Goal: Task Accomplishment & Management: Use online tool/utility

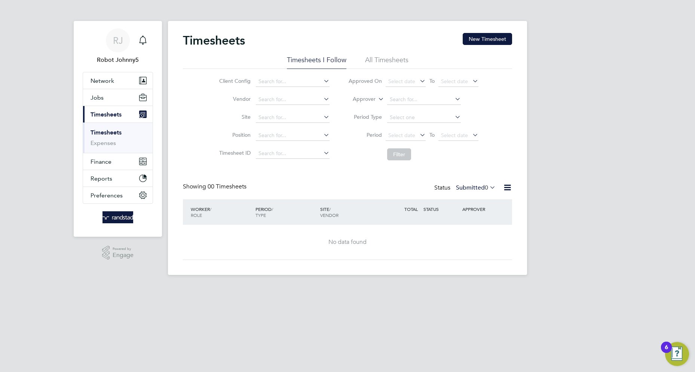
click at [507, 187] on icon at bounding box center [507, 187] width 9 height 9
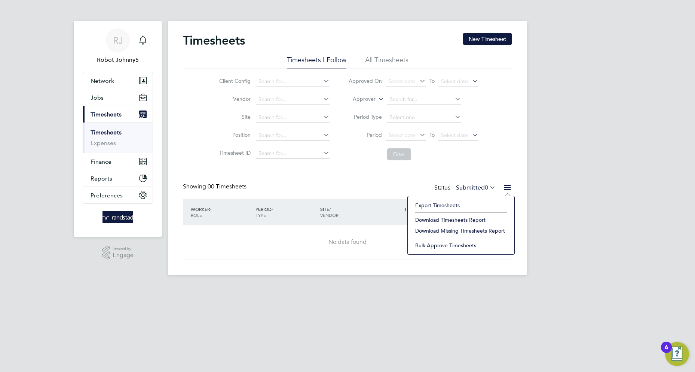
click at [437, 205] on li "Export Timesheets" at bounding box center [461, 205] width 99 height 10
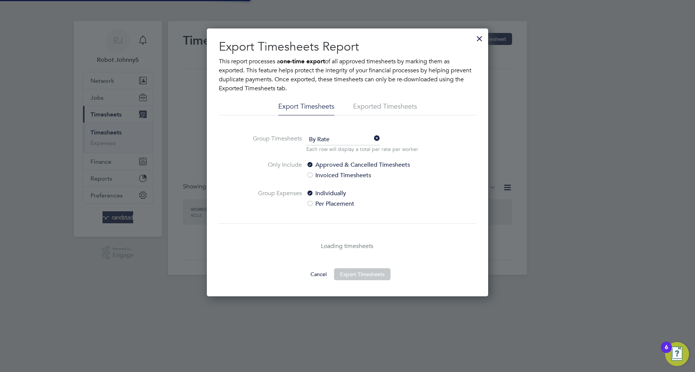
scroll to position [4, 4]
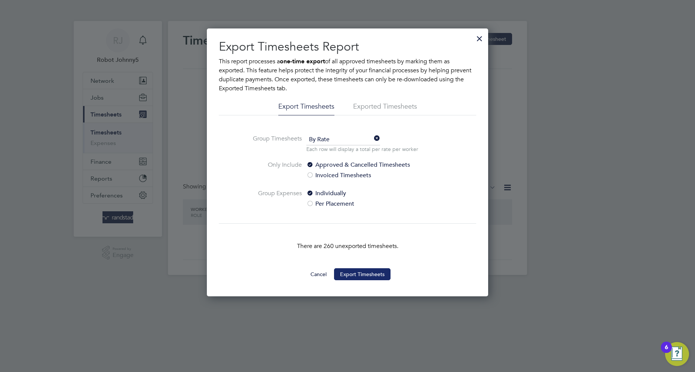
click at [362, 274] on button "Export Timesheets" at bounding box center [362, 274] width 57 height 12
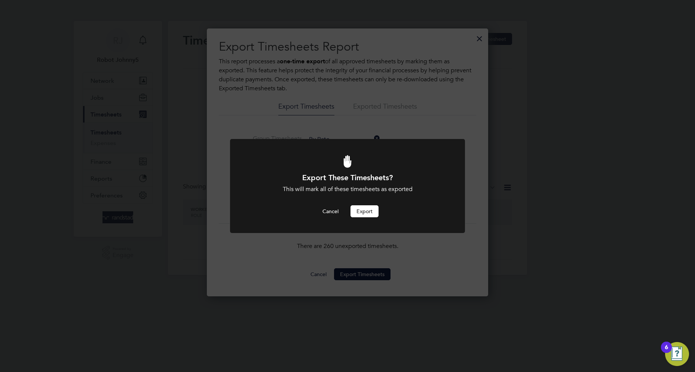
click at [364, 211] on button "Export" at bounding box center [365, 211] width 28 height 12
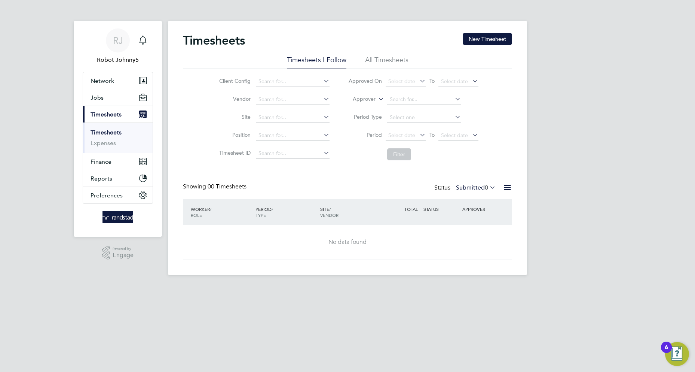
click at [507, 187] on icon at bounding box center [507, 187] width 9 height 9
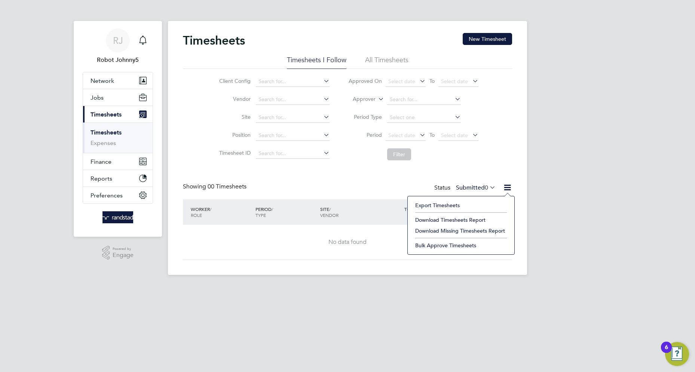
click at [437, 205] on li "Export Timesheets" at bounding box center [461, 205] width 99 height 10
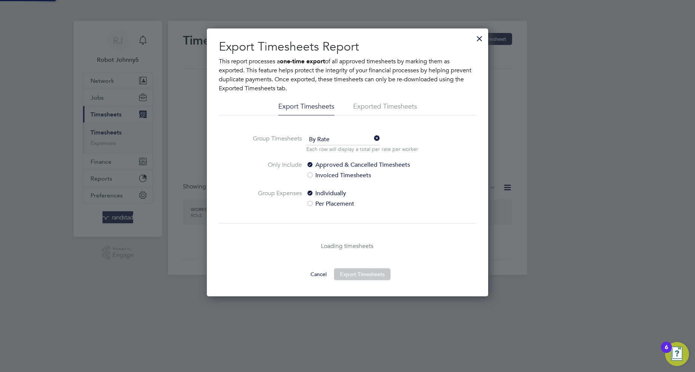
scroll to position [268, 282]
click at [367, 106] on li "Exported Timesheets" at bounding box center [385, 108] width 64 height 13
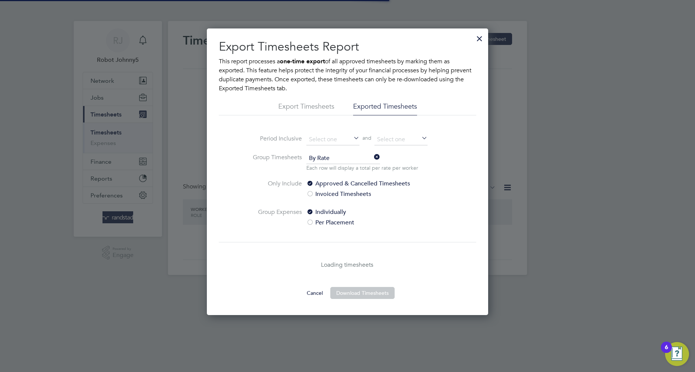
click at [385, 106] on li "Exported Timesheets" at bounding box center [385, 108] width 64 height 13
click at [333, 139] on input at bounding box center [332, 139] width 53 height 11
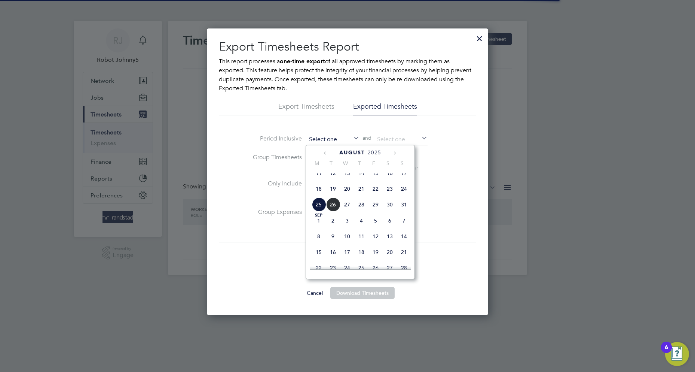
scroll to position [275, 0]
type input "[DATE]"
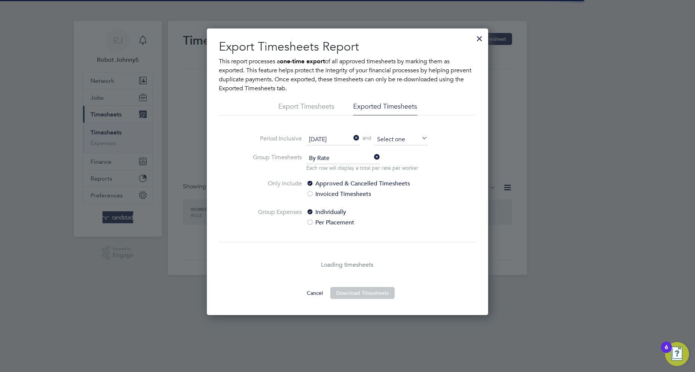
click at [401, 139] on input at bounding box center [401, 139] width 53 height 11
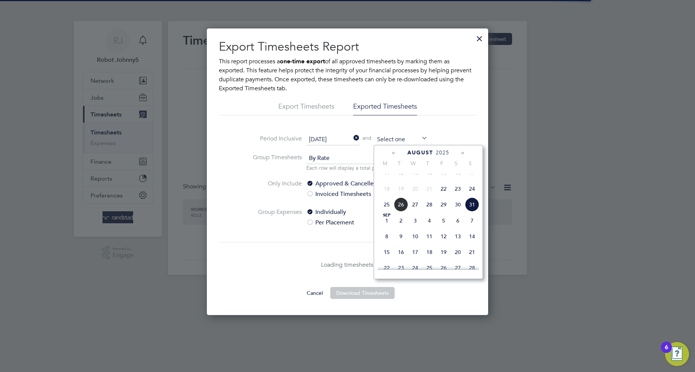
type input "[DATE]"
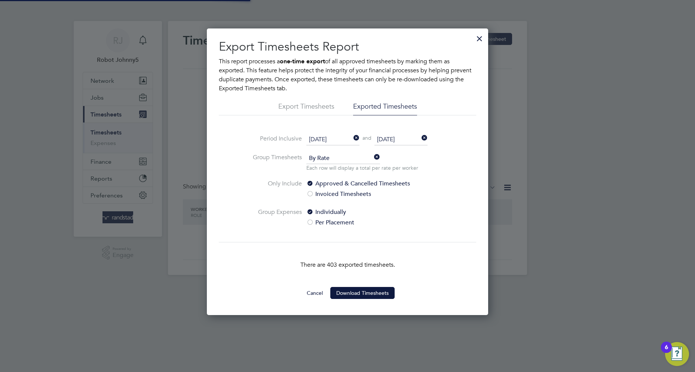
scroll to position [4, 4]
click at [362, 292] on button "Download Timesheets" at bounding box center [362, 293] width 64 height 12
